Goal: Task Accomplishment & Management: Manage account settings

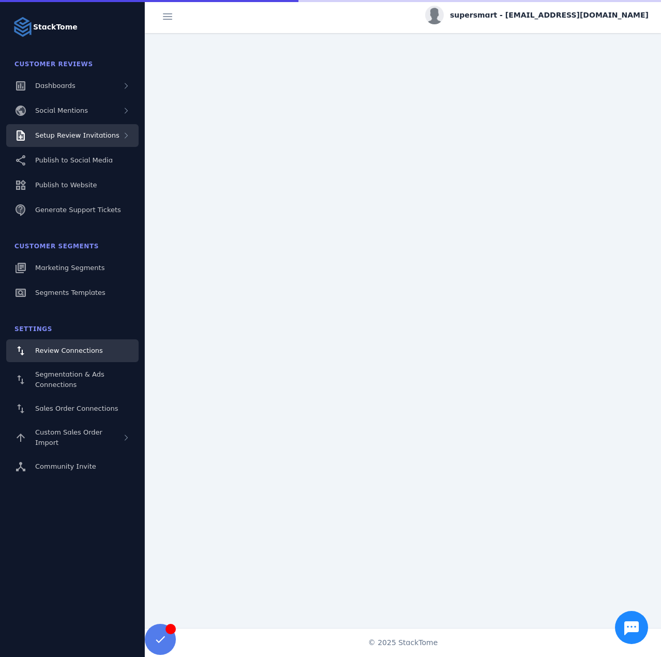
click at [99, 129] on div "Setup Review Invitations" at bounding box center [72, 135] width 132 height 23
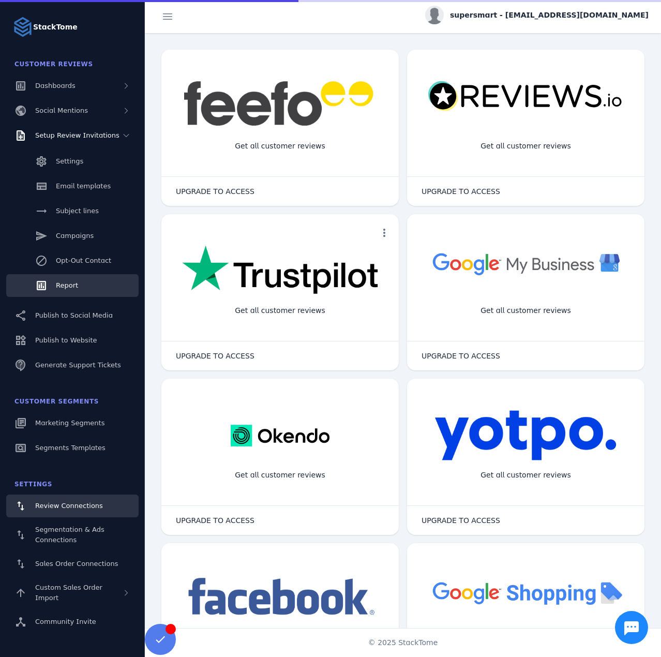
click at [66, 283] on span "Report" at bounding box center [67, 285] width 22 height 8
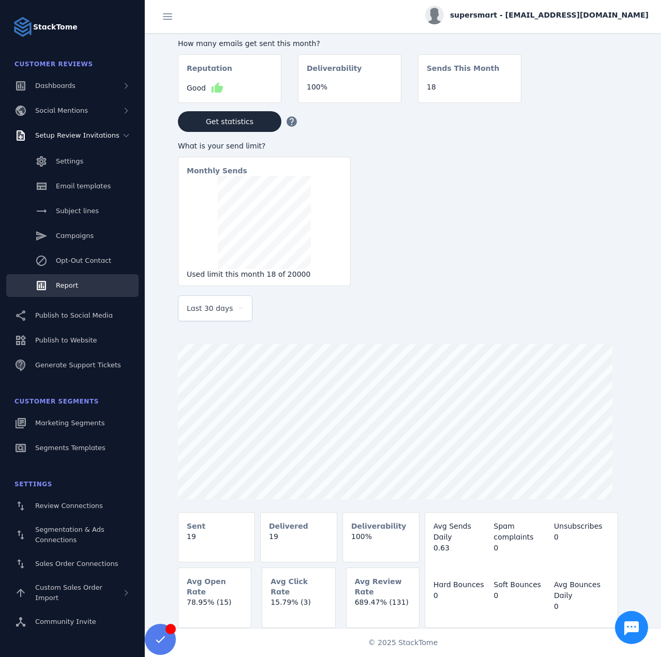
click at [222, 314] on span "Last 30 days" at bounding box center [210, 308] width 47 height 12
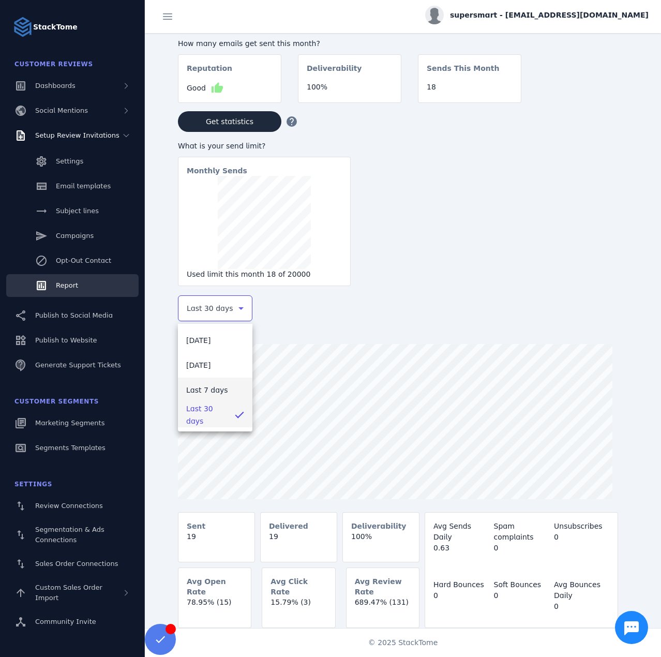
click at [208, 393] on span "Last 7 days" at bounding box center [207, 390] width 42 height 12
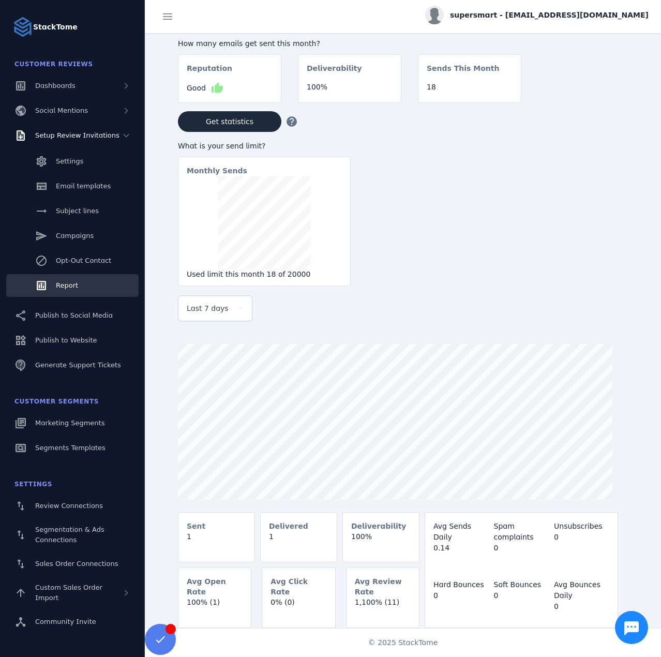
click at [539, 10] on span "supersmart - cs_supersmart@stacktome.com" at bounding box center [549, 15] width 199 height 11
click at [604, 99] on span "Sign out" at bounding box center [616, 100] width 30 height 12
